Goal: Task Accomplishment & Management: Manage account settings

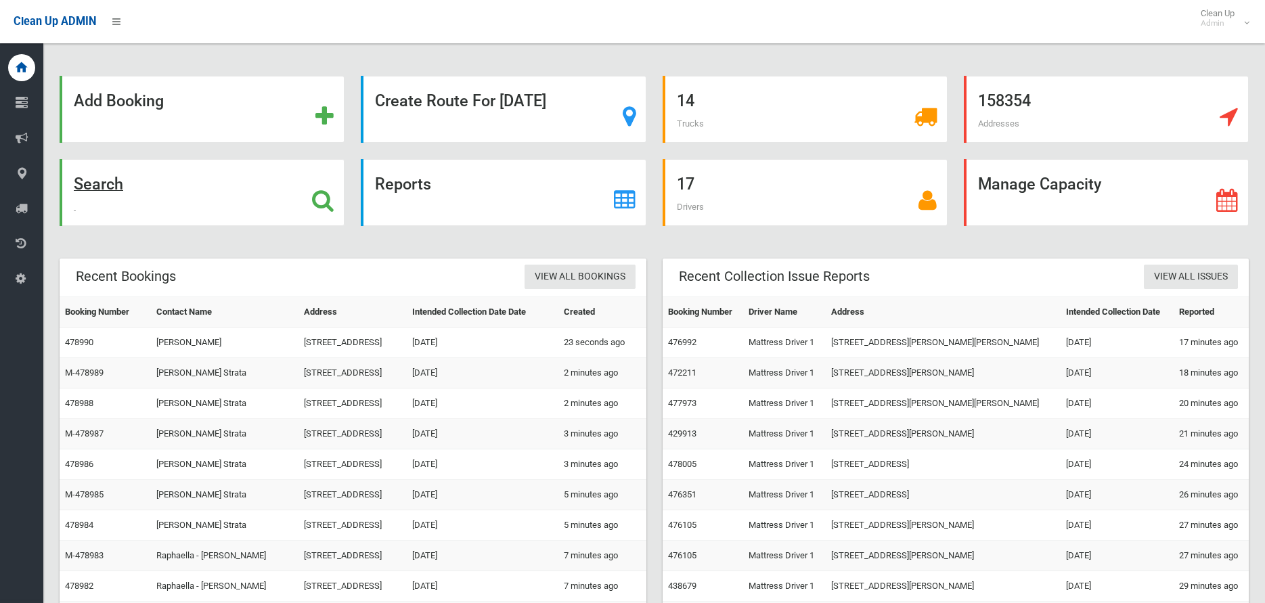
click at [98, 186] on strong "Search" at bounding box center [98, 184] width 49 height 19
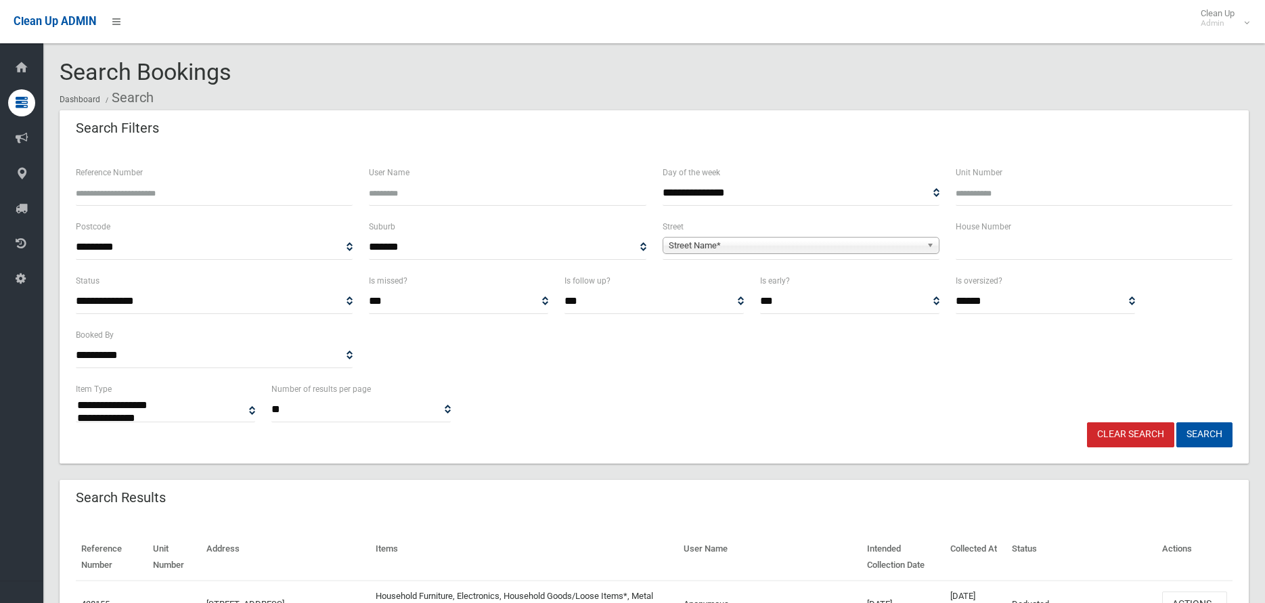
select select
click at [972, 249] on input "text" at bounding box center [1094, 247] width 277 height 25
type input "**"
click at [699, 245] on span "Street Name*" at bounding box center [795, 246] width 253 height 16
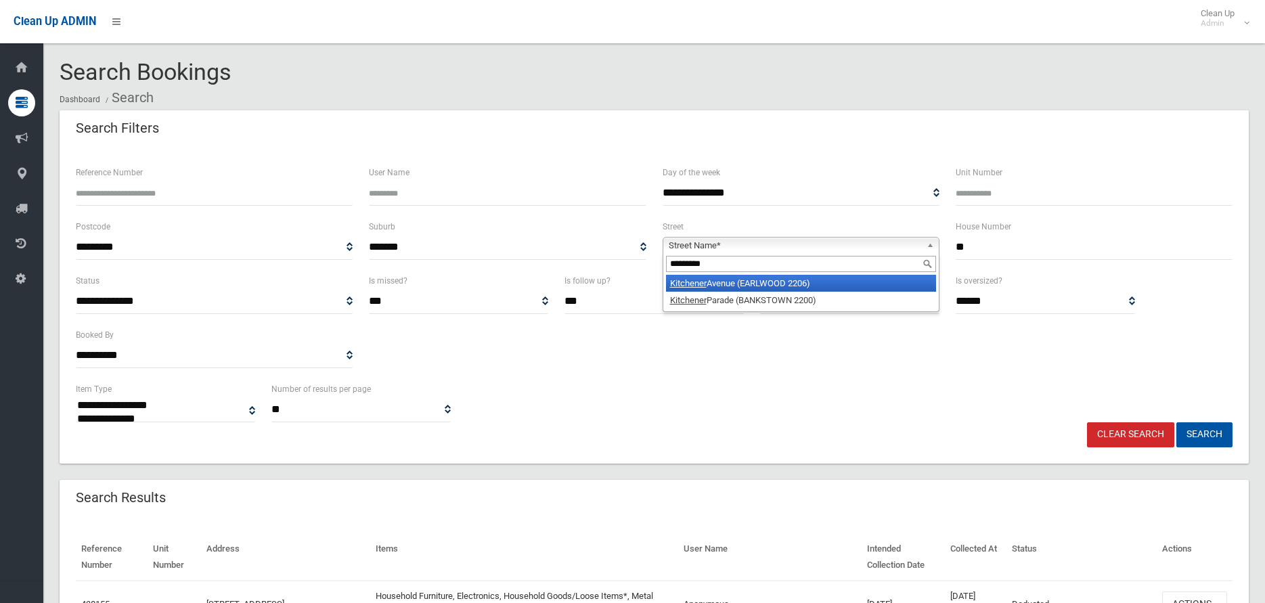
type input "*********"
click at [678, 285] on em "Kitchener" at bounding box center [688, 283] width 37 height 10
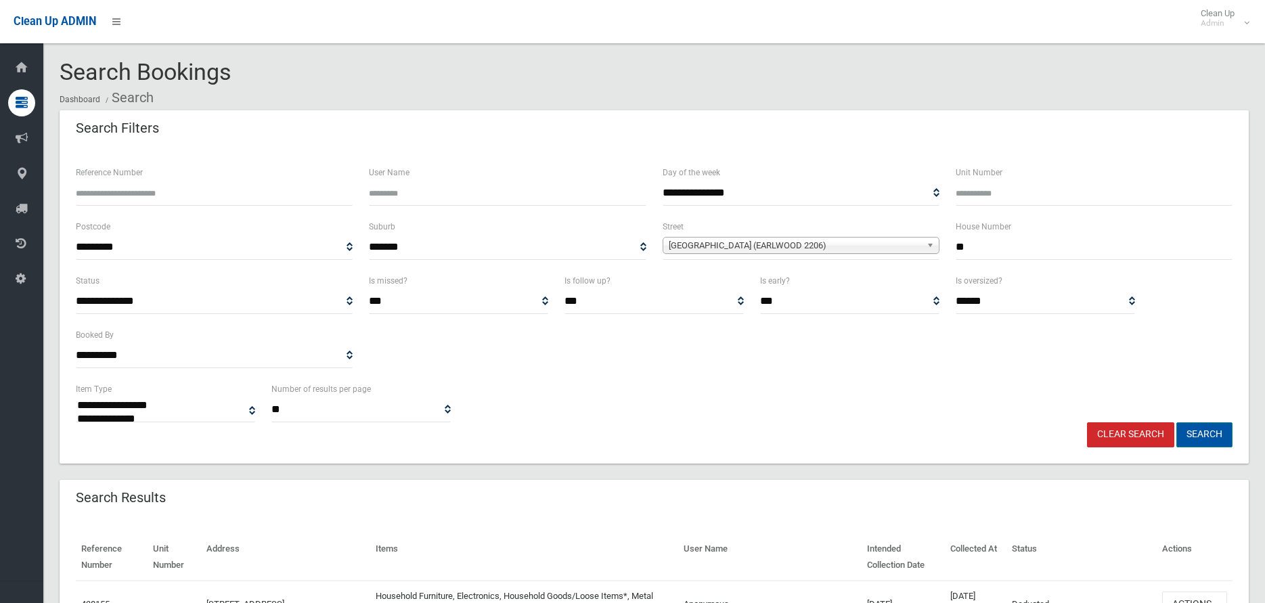
click at [1215, 432] on button "Search" at bounding box center [1205, 435] width 56 height 25
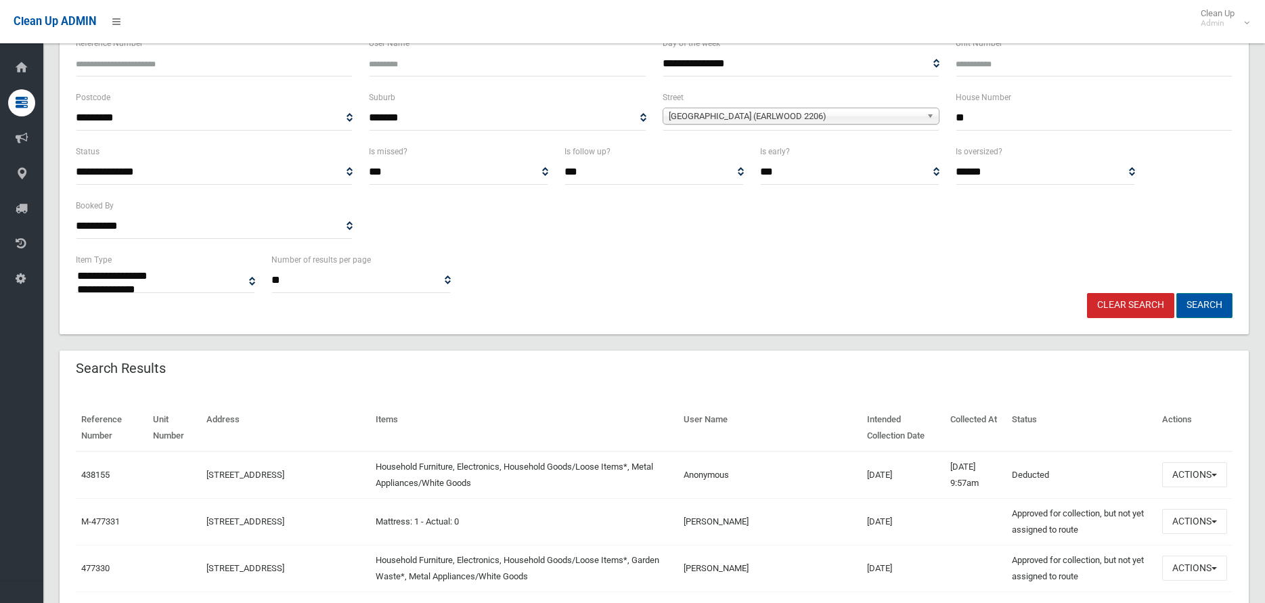
scroll to position [135, 0]
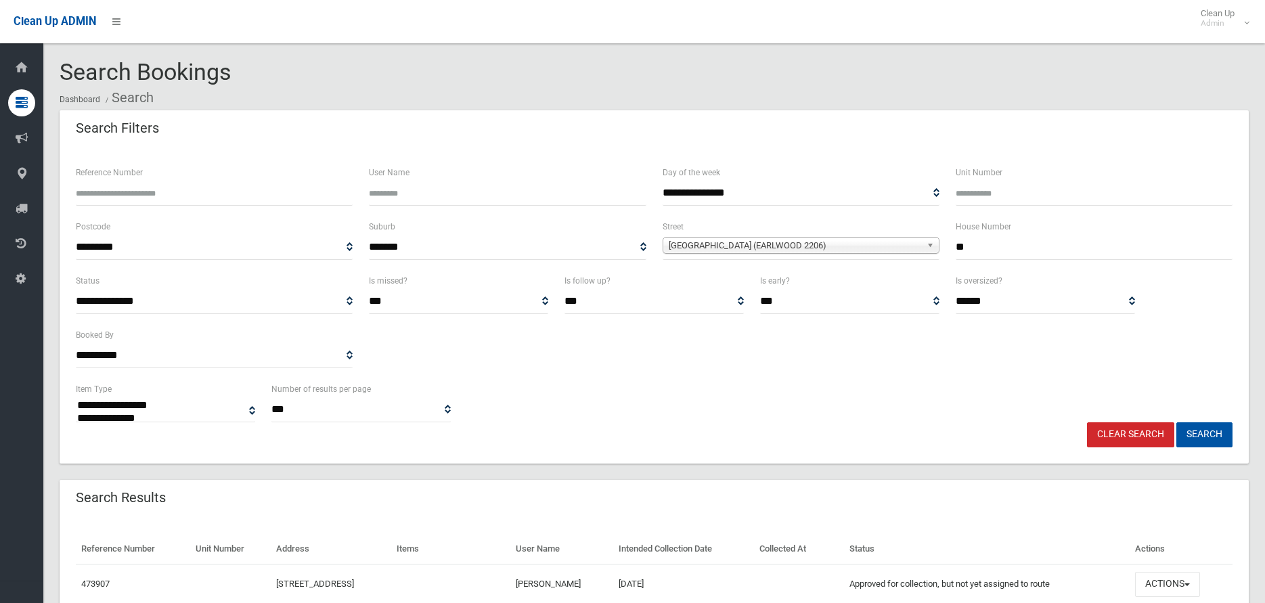
select select
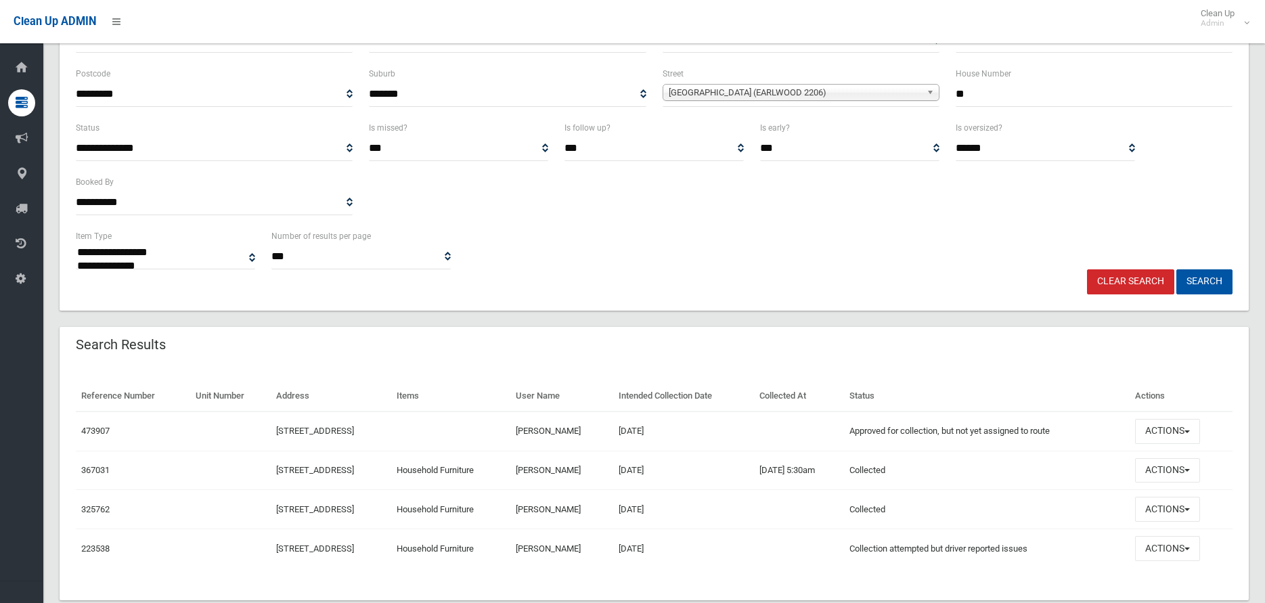
scroll to position [183, 0]
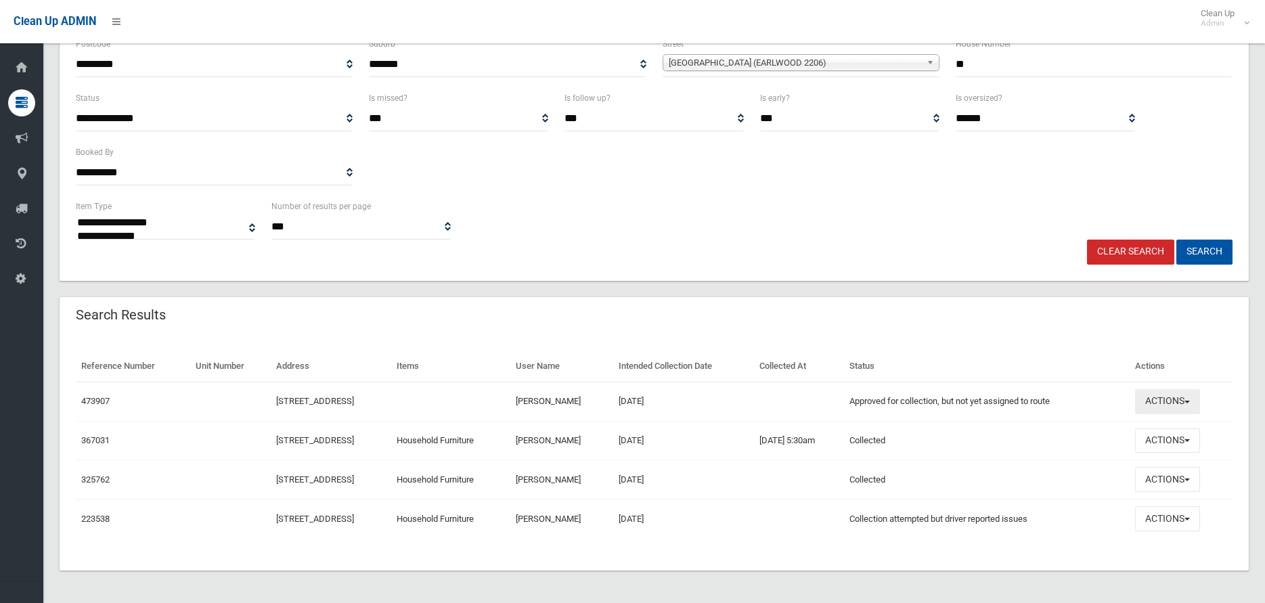
click at [1190, 402] on span "button" at bounding box center [1187, 402] width 5 height 3
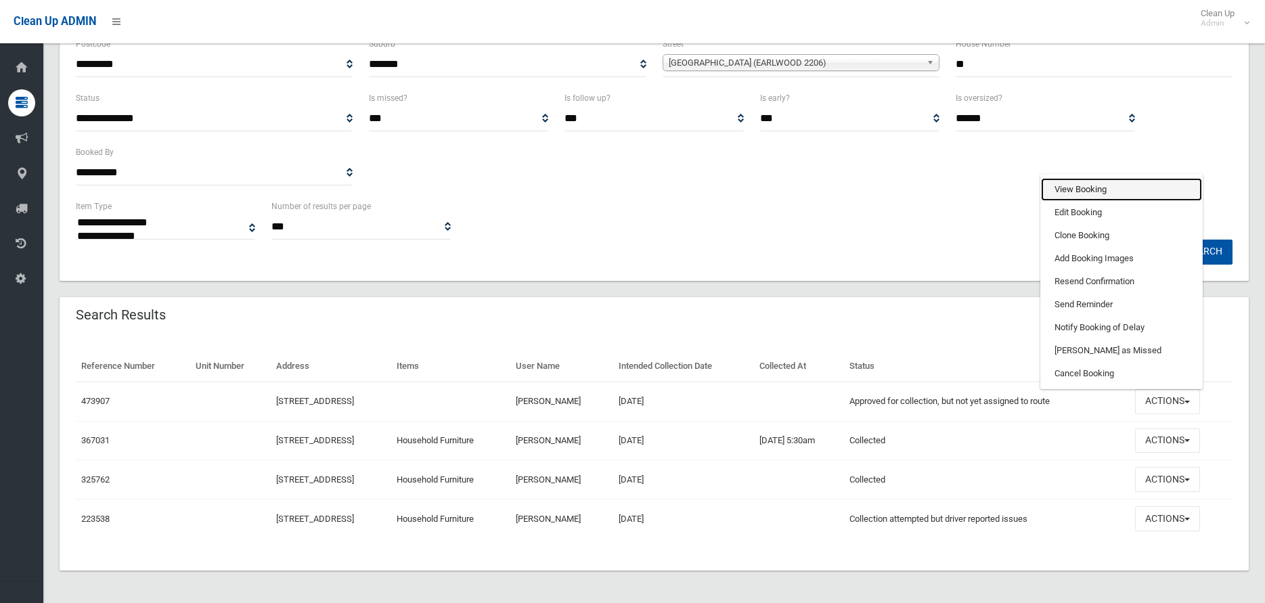
click at [1094, 188] on link "View Booking" at bounding box center [1121, 189] width 161 height 23
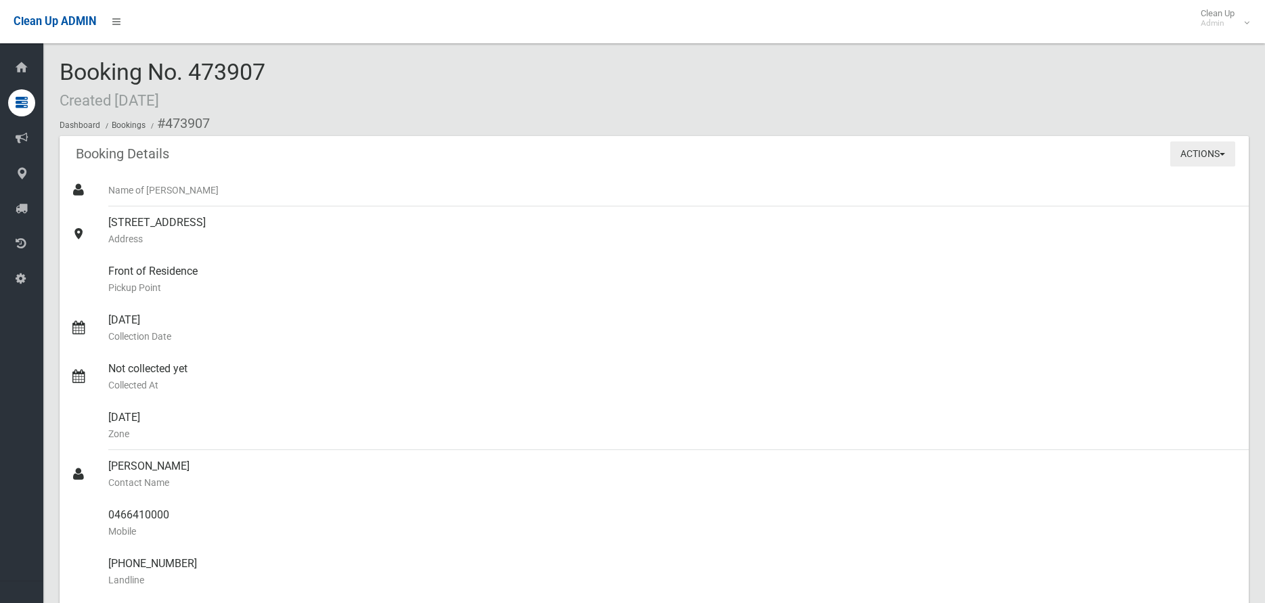
click at [1223, 154] on span "button" at bounding box center [1222, 154] width 5 height 3
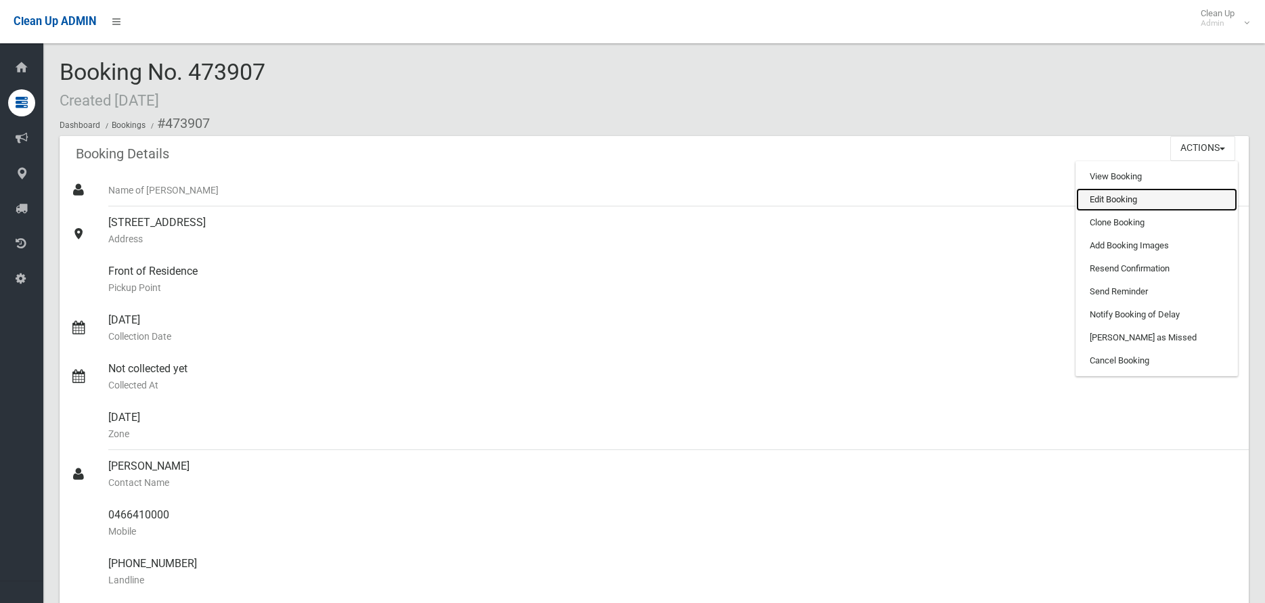
click at [1121, 198] on link "Edit Booking" at bounding box center [1157, 199] width 161 height 23
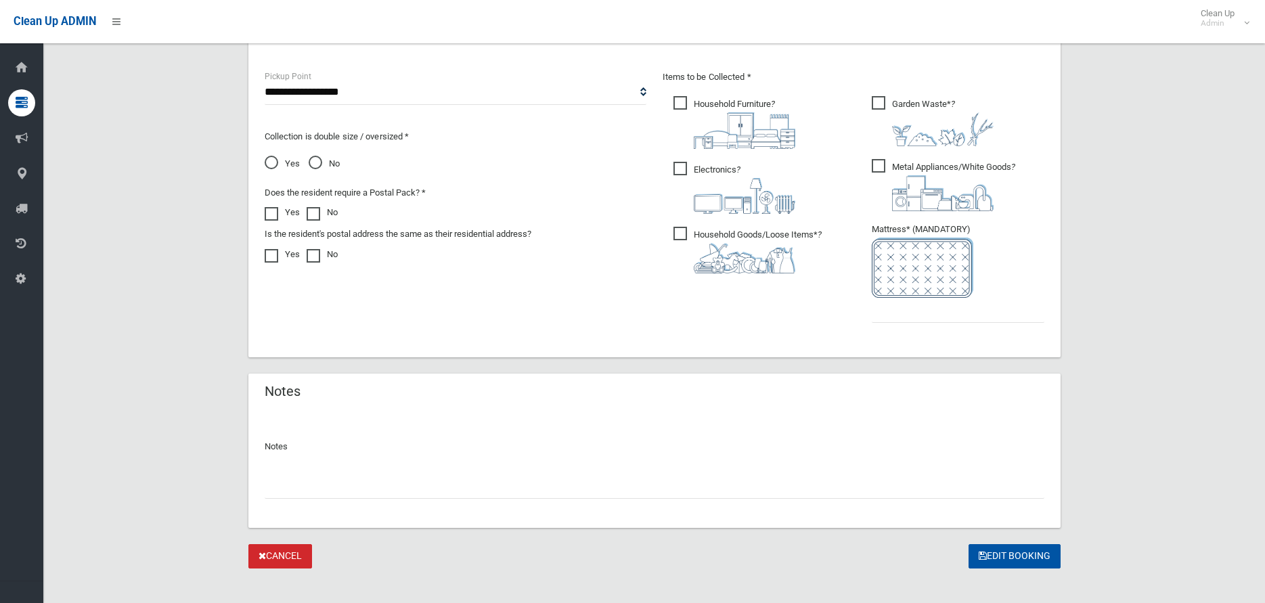
scroll to position [730, 0]
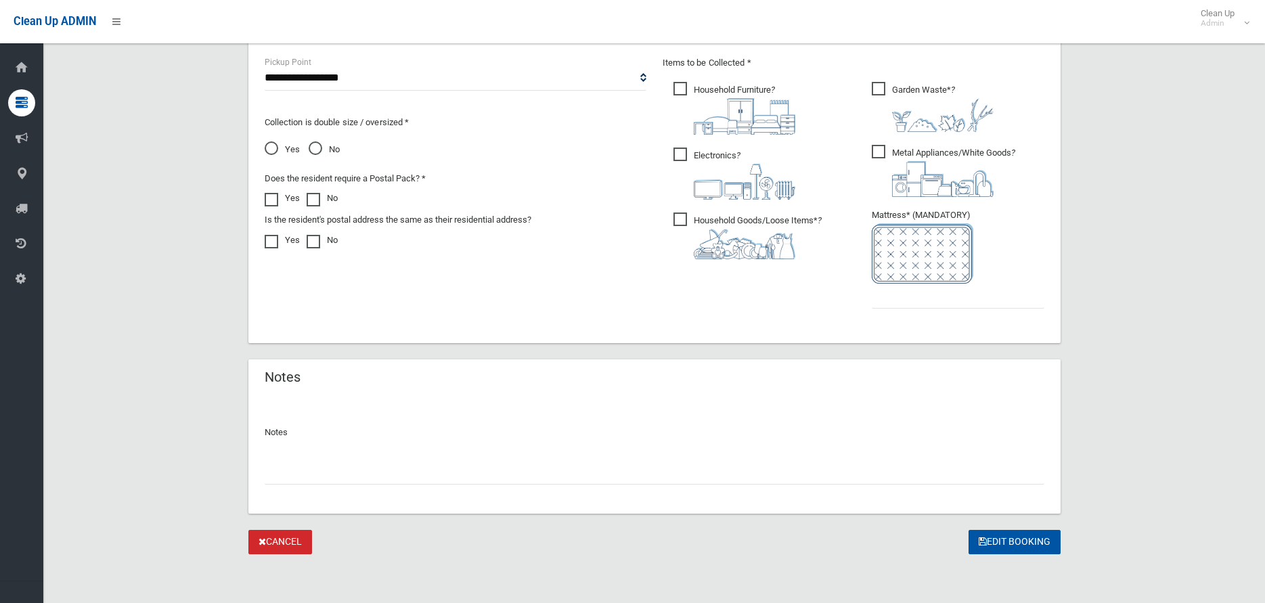
click at [285, 544] on link "Cancel" at bounding box center [280, 542] width 64 height 25
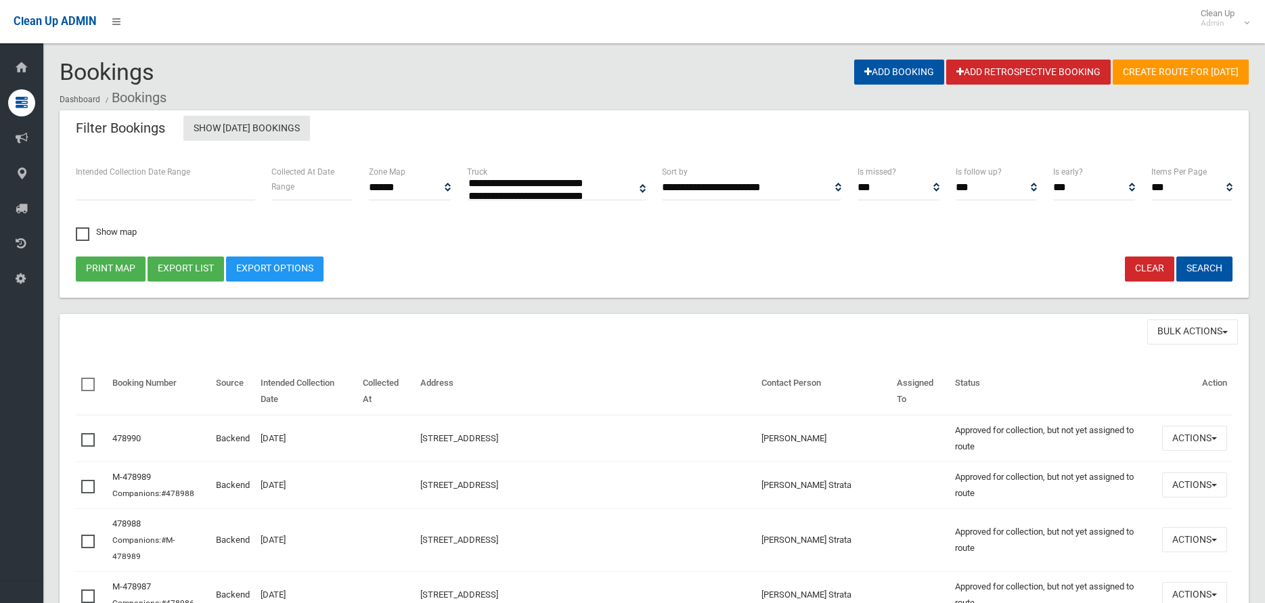
select select
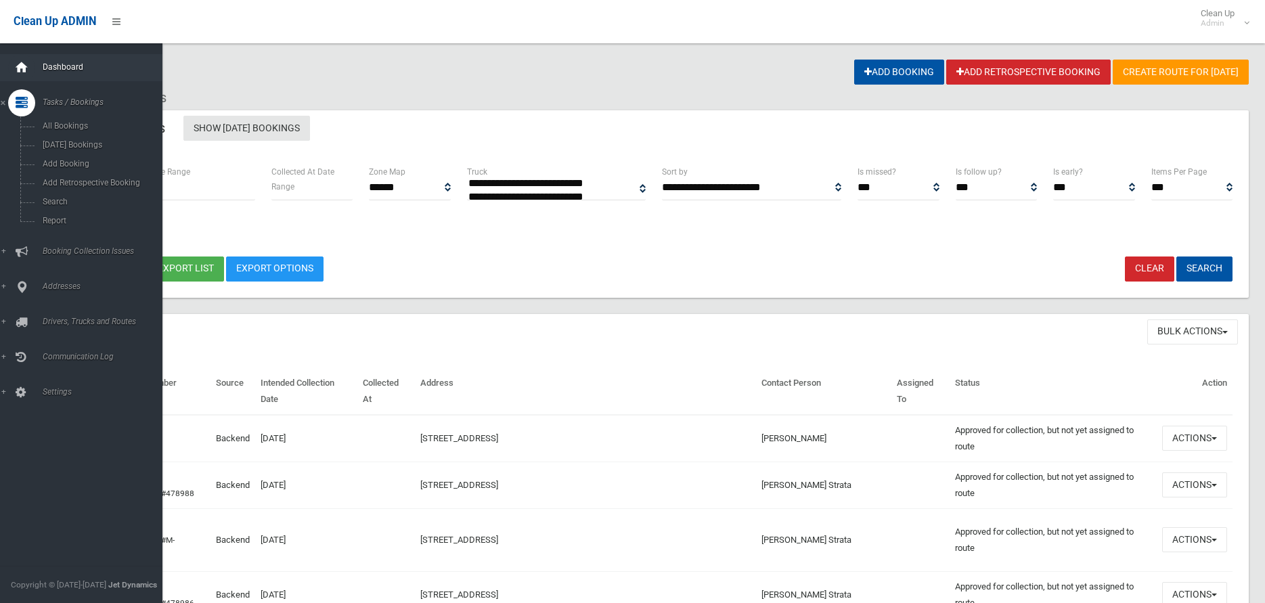
click at [22, 64] on icon at bounding box center [21, 67] width 15 height 27
